Goal: Information Seeking & Learning: Find specific page/section

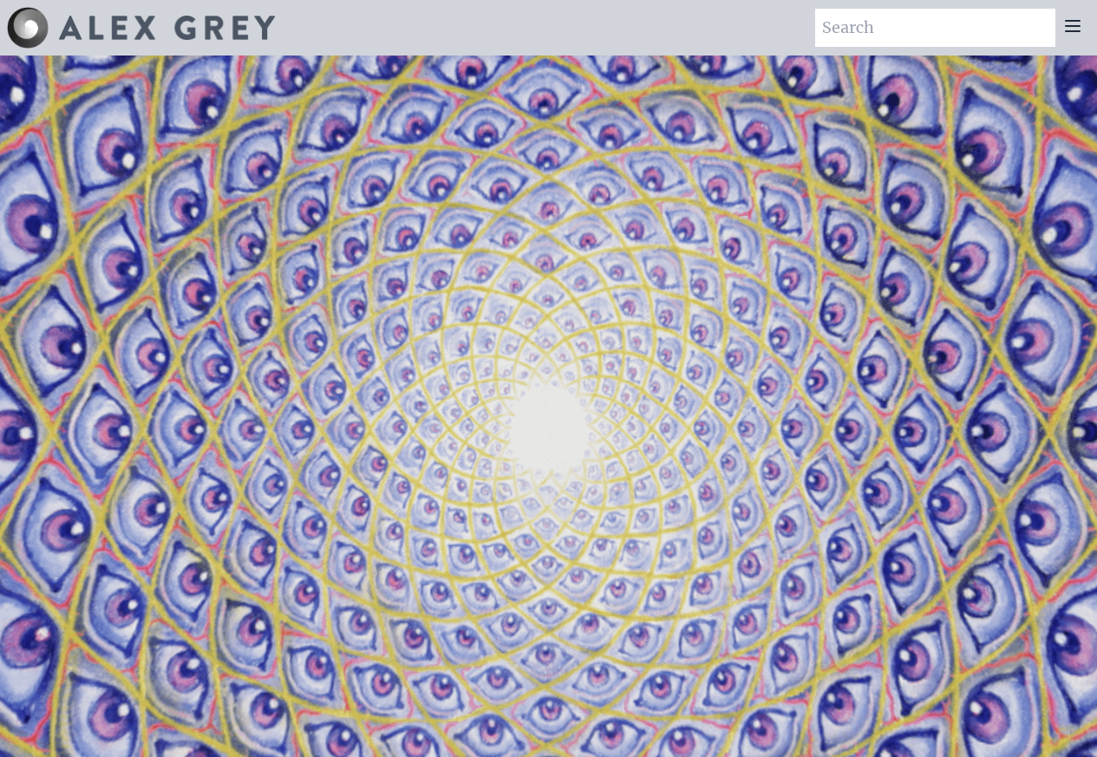
click at [963, 82] on video "Your browser does not support the video tag." at bounding box center [549, 433] width 1734 height 975
click at [851, 27] on input "search" at bounding box center [935, 28] width 240 height 38
paste input "[GEOGRAPHIC_DATA]"
type input "[GEOGRAPHIC_DATA]"
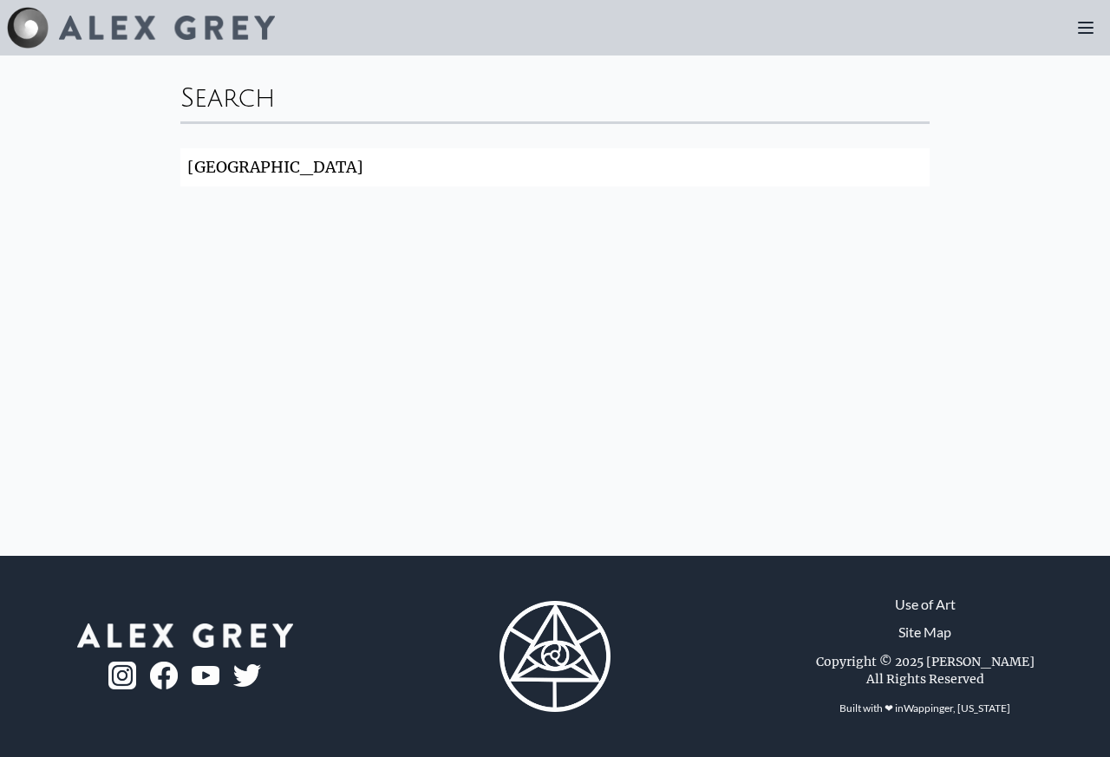
click button "Search" at bounding box center [0, 0] width 0 height 0
